Goal: Navigation & Orientation: Go to known website

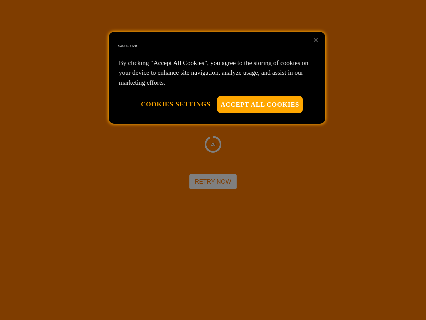
click at [213, 160] on div at bounding box center [213, 160] width 426 height 320
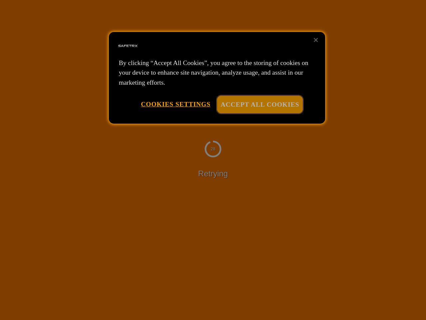
click at [260, 104] on button "Accept All Cookies" at bounding box center [260, 105] width 86 height 18
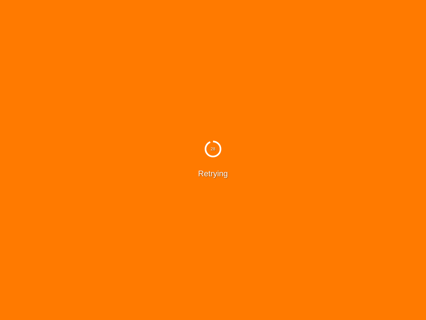
click at [175, 104] on button "Cookies Settings" at bounding box center [176, 104] width 70 height 17
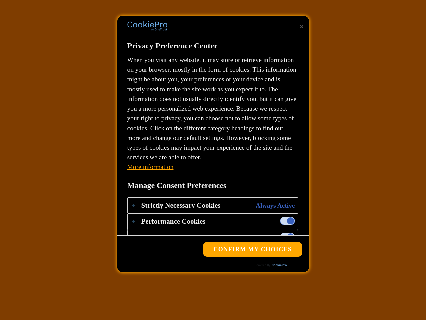
click at [316, 40] on div "28 Retrying" at bounding box center [213, 160] width 426 height 320
